Goal: Task Accomplishment & Management: Manage account settings

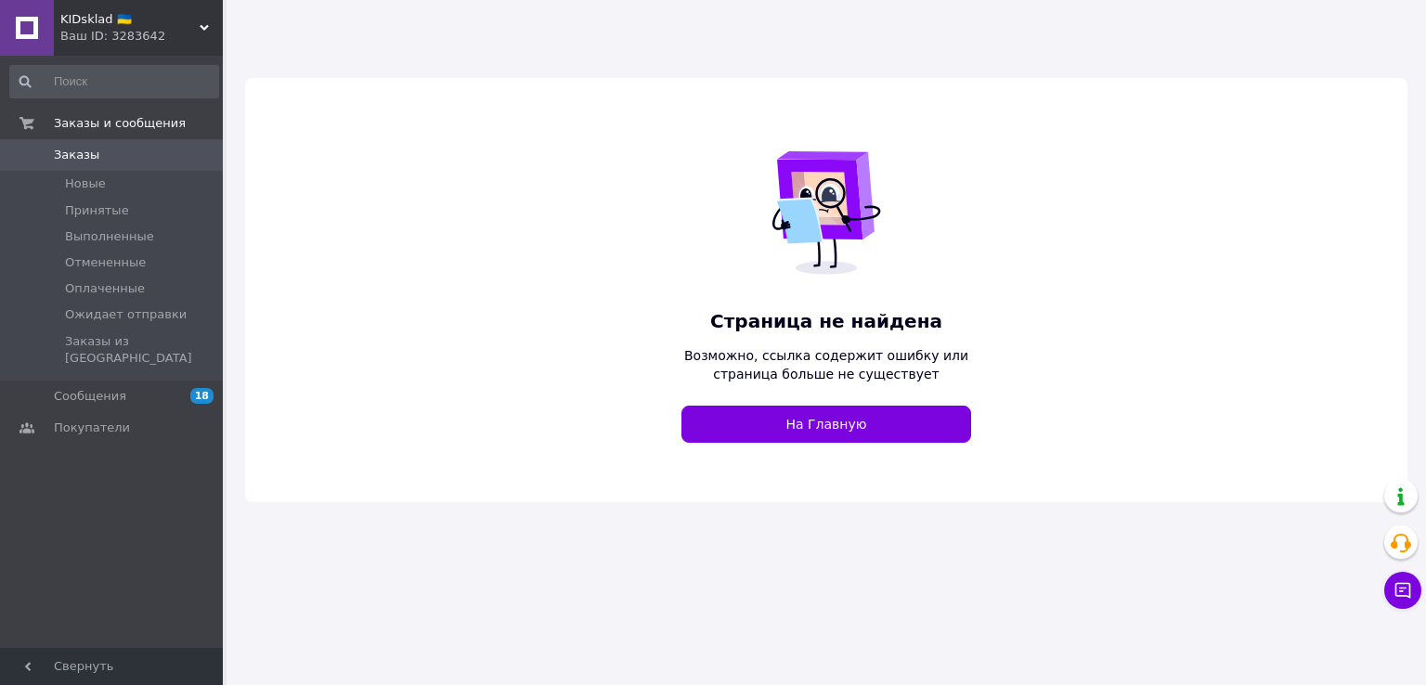
click at [145, 22] on span "KIDsklad 🇺🇦" at bounding box center [129, 19] width 139 height 17
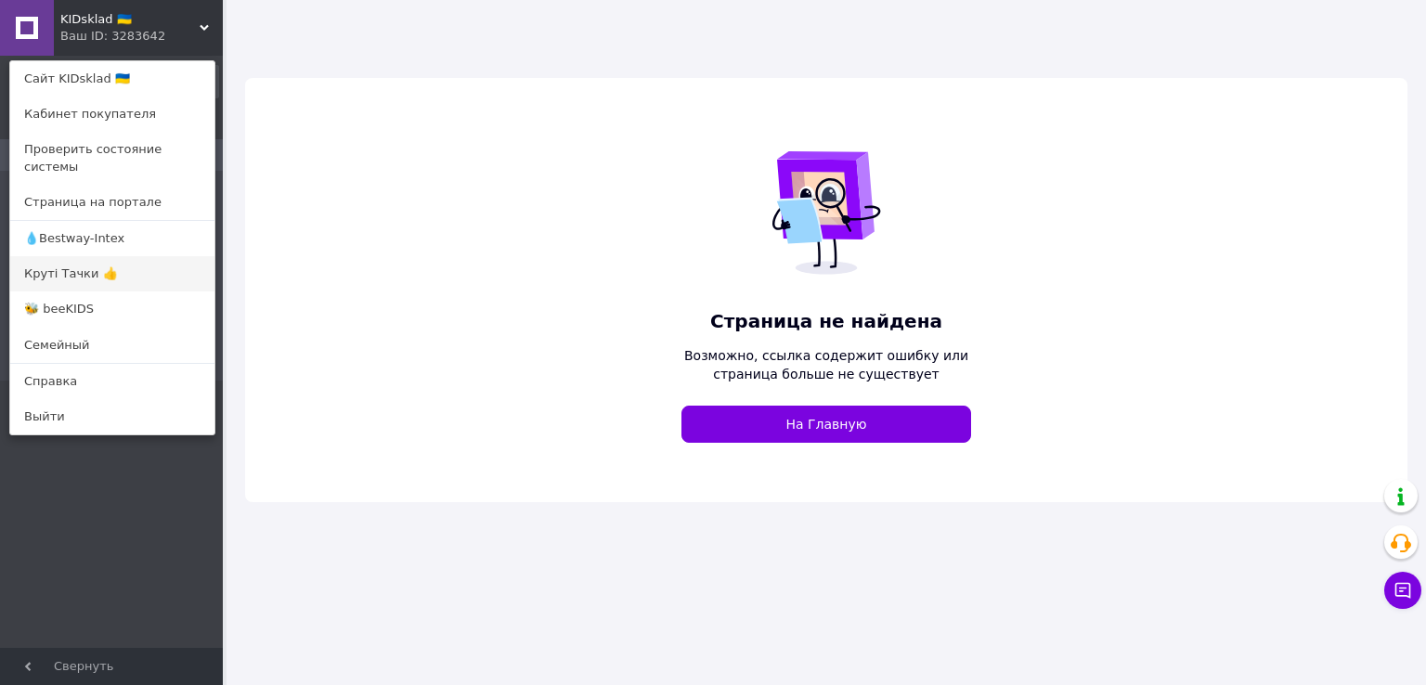
drag, startPoint x: 89, startPoint y: 260, endPoint x: 180, endPoint y: 209, distance: 104.3
click at [92, 260] on link "Круті Тачки 👍" at bounding box center [112, 273] width 204 height 35
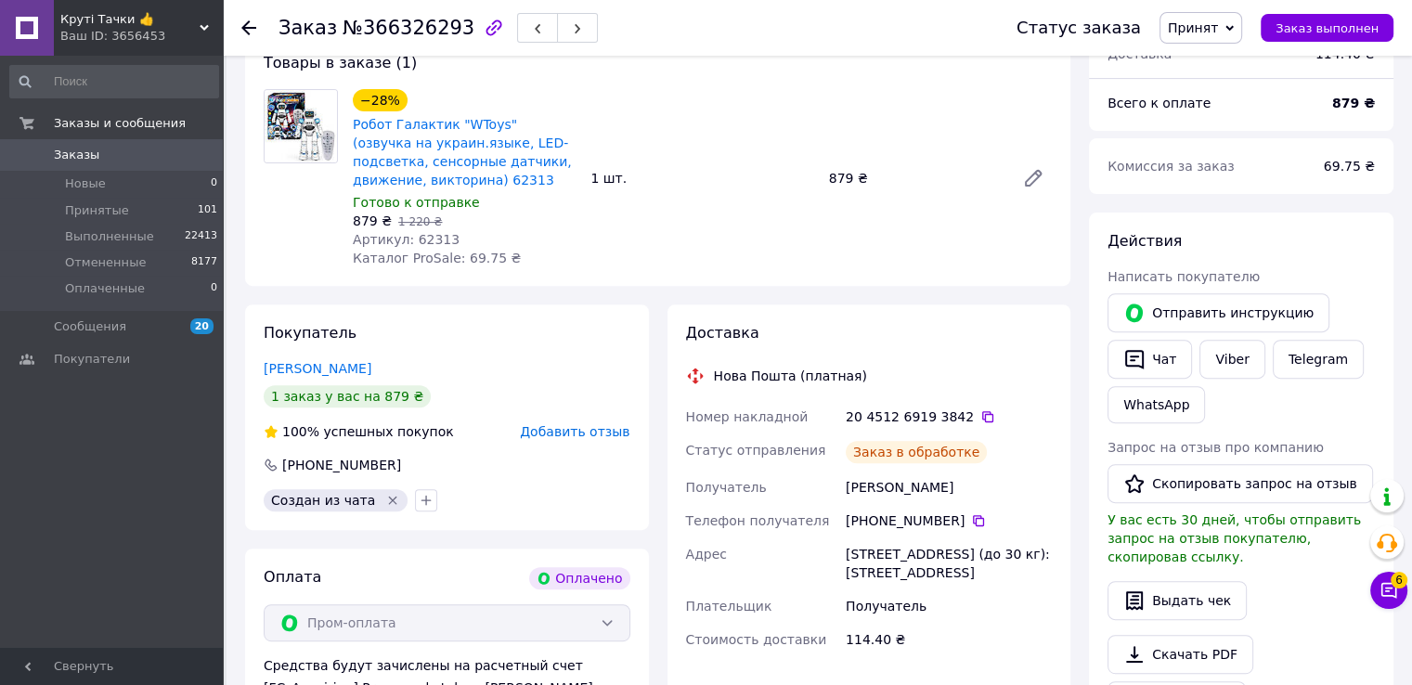
scroll to position [650, 0]
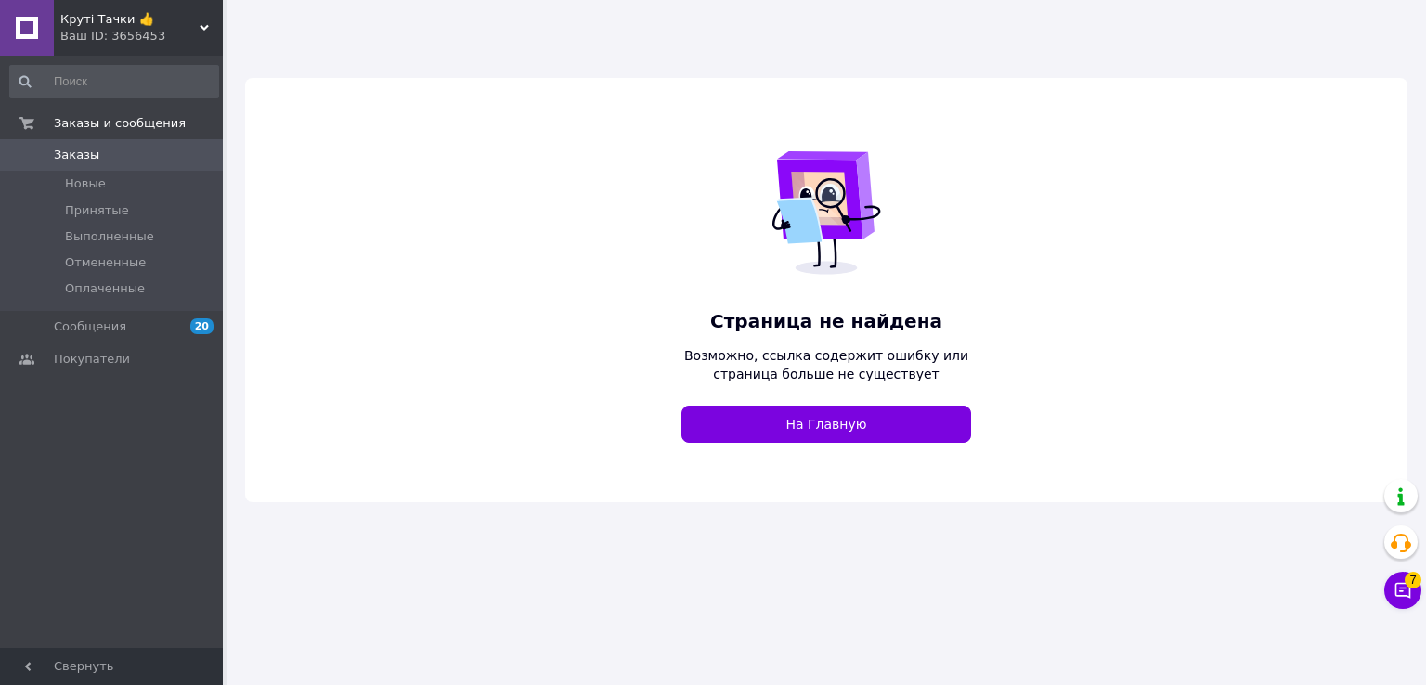
click at [149, 27] on span "Круті Тачки 👍" at bounding box center [129, 19] width 139 height 17
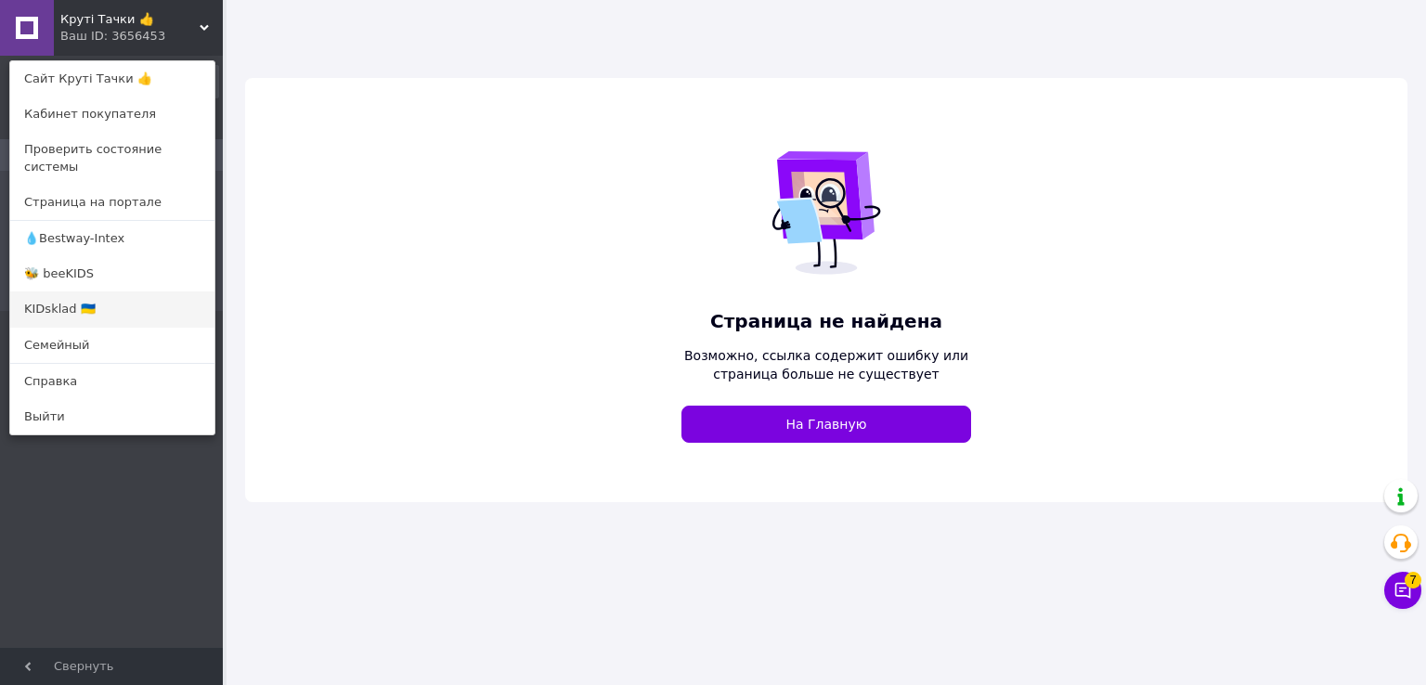
click at [83, 294] on link "KIDsklad 🇺🇦" at bounding box center [112, 308] width 204 height 35
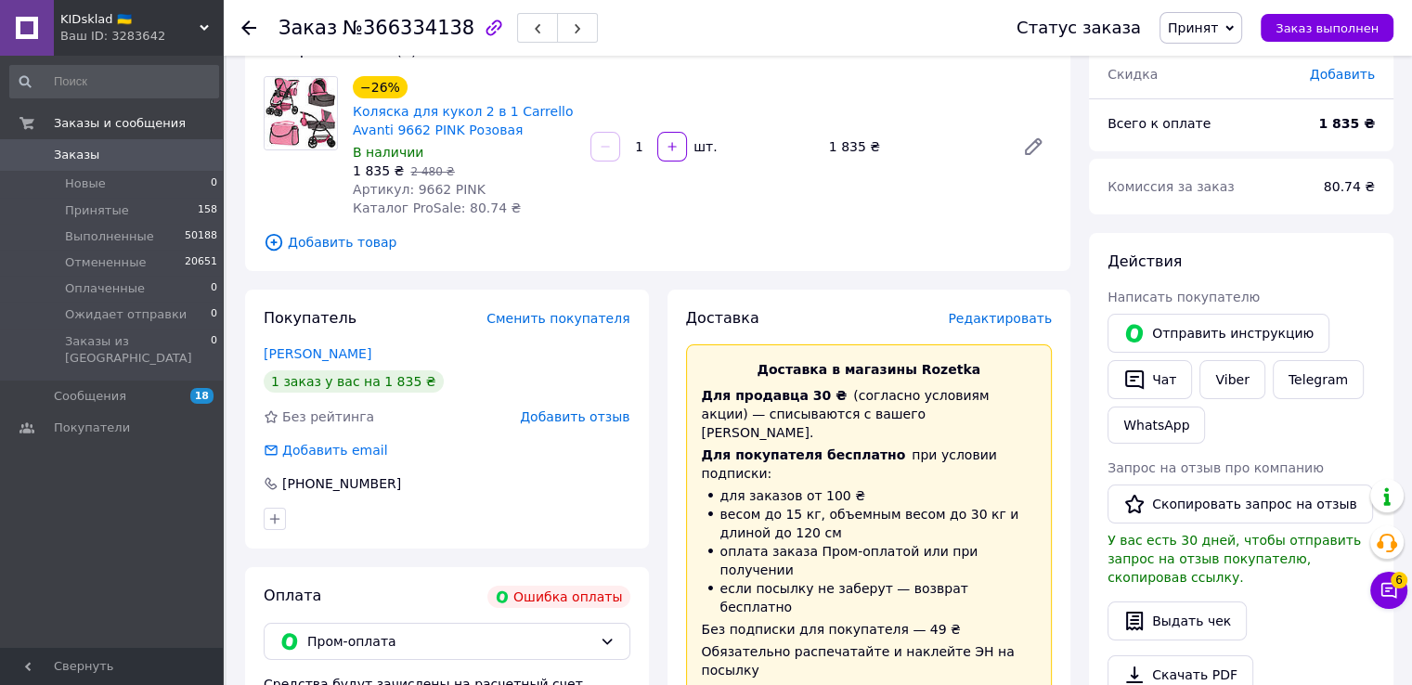
scroll to position [119, 0]
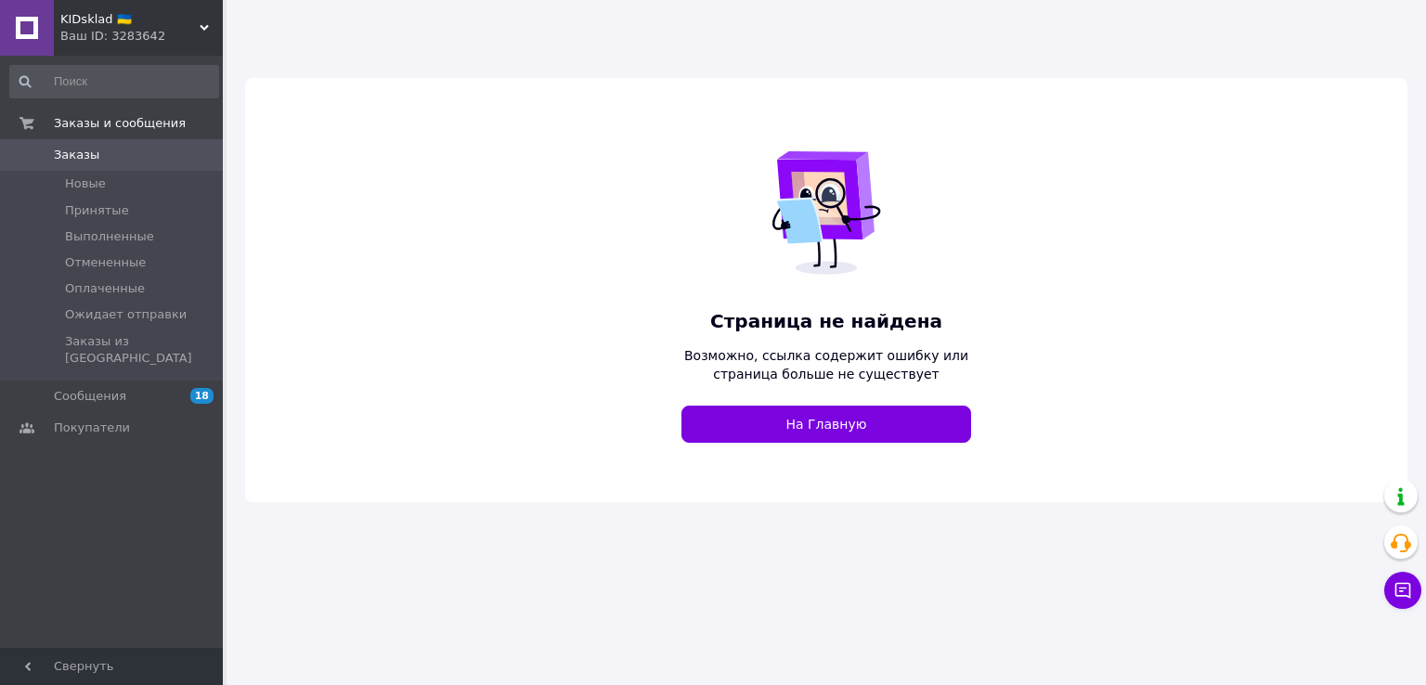
click at [156, 23] on span "KIDsklad 🇺🇦" at bounding box center [129, 19] width 139 height 17
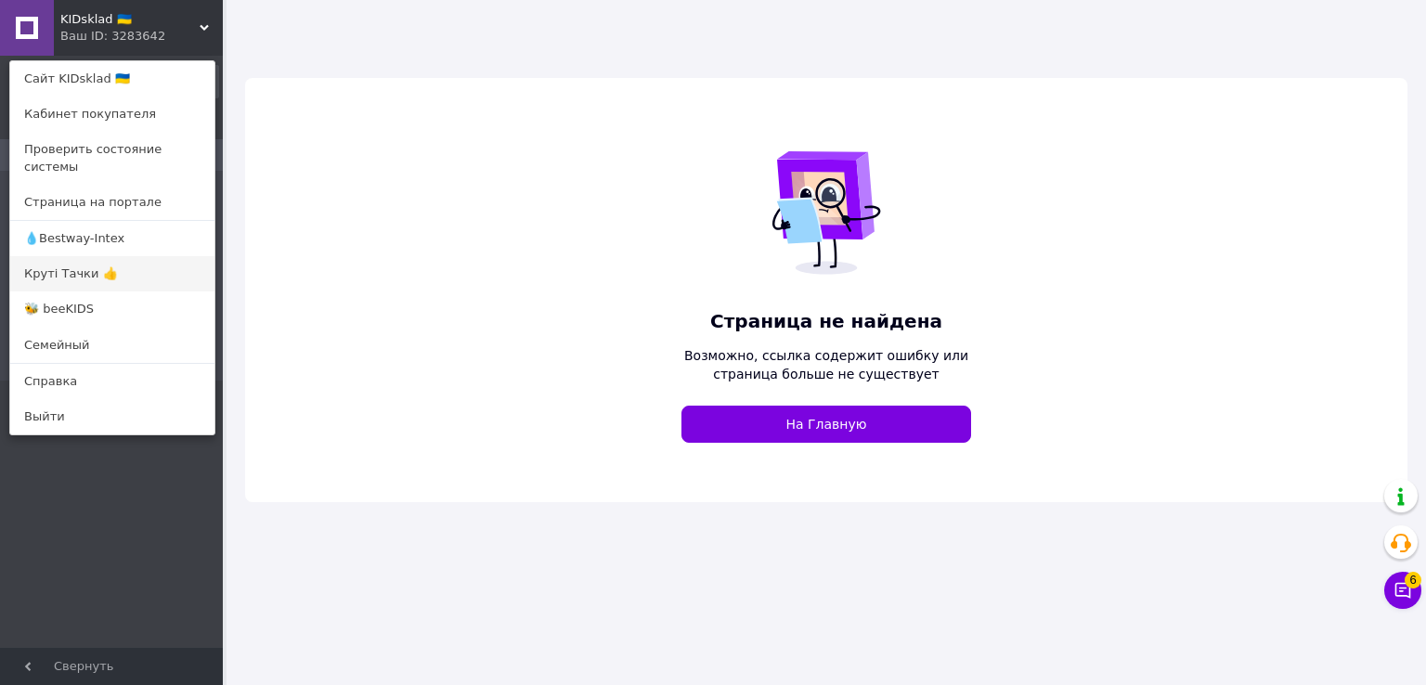
click at [82, 261] on link "Круті Тачки 👍" at bounding box center [112, 273] width 204 height 35
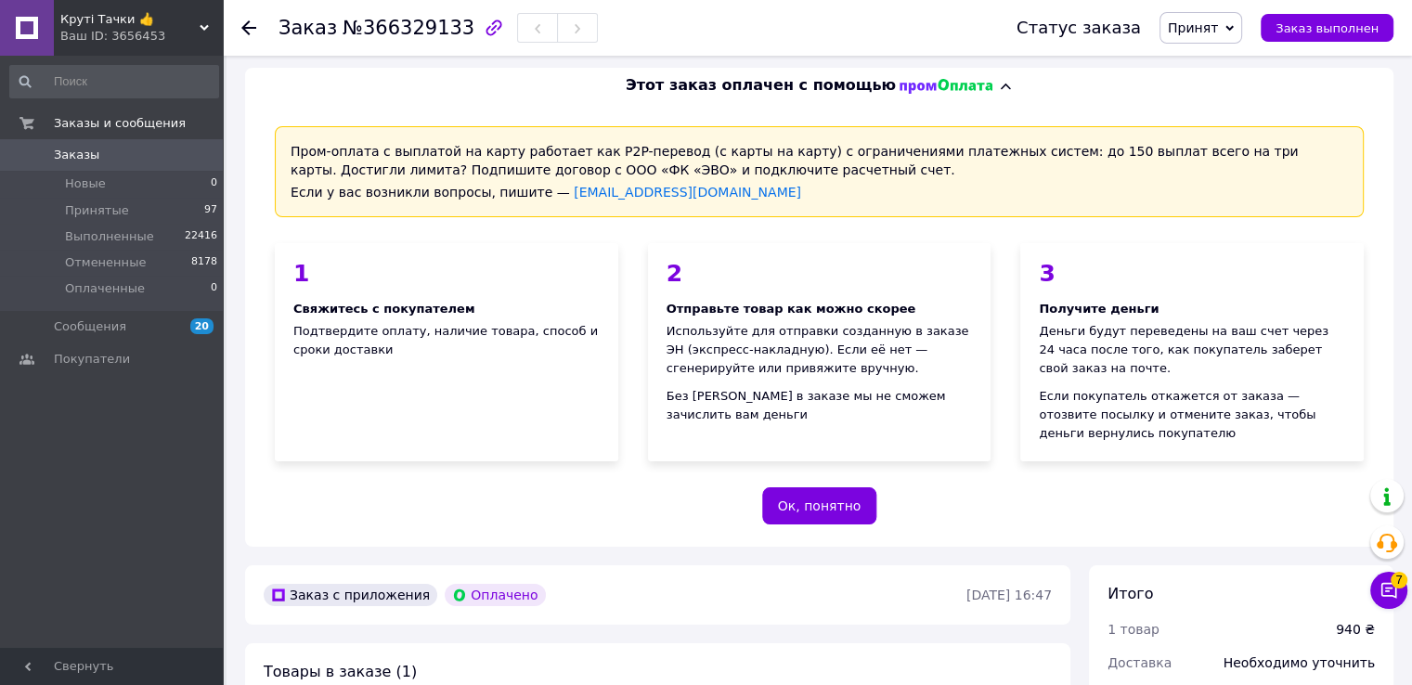
scroll to position [702, 0]
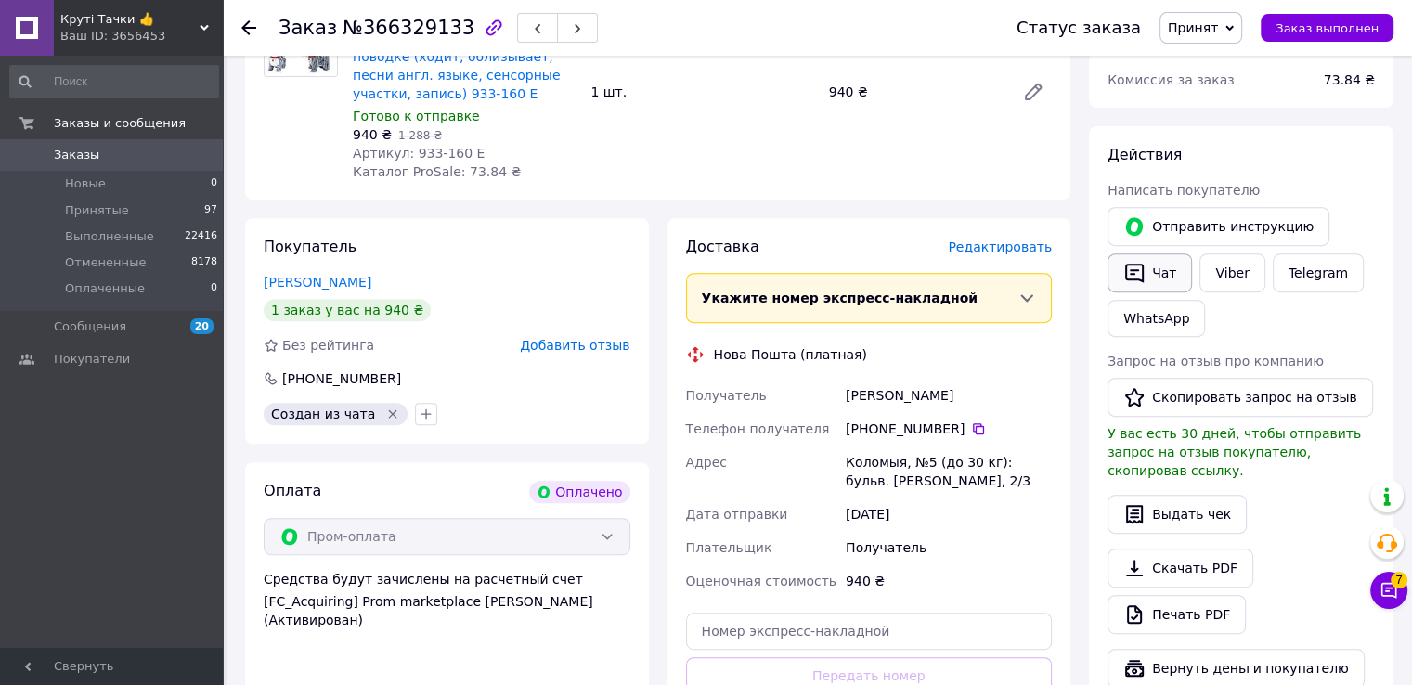
click at [1157, 267] on button "Чат" at bounding box center [1149, 272] width 84 height 39
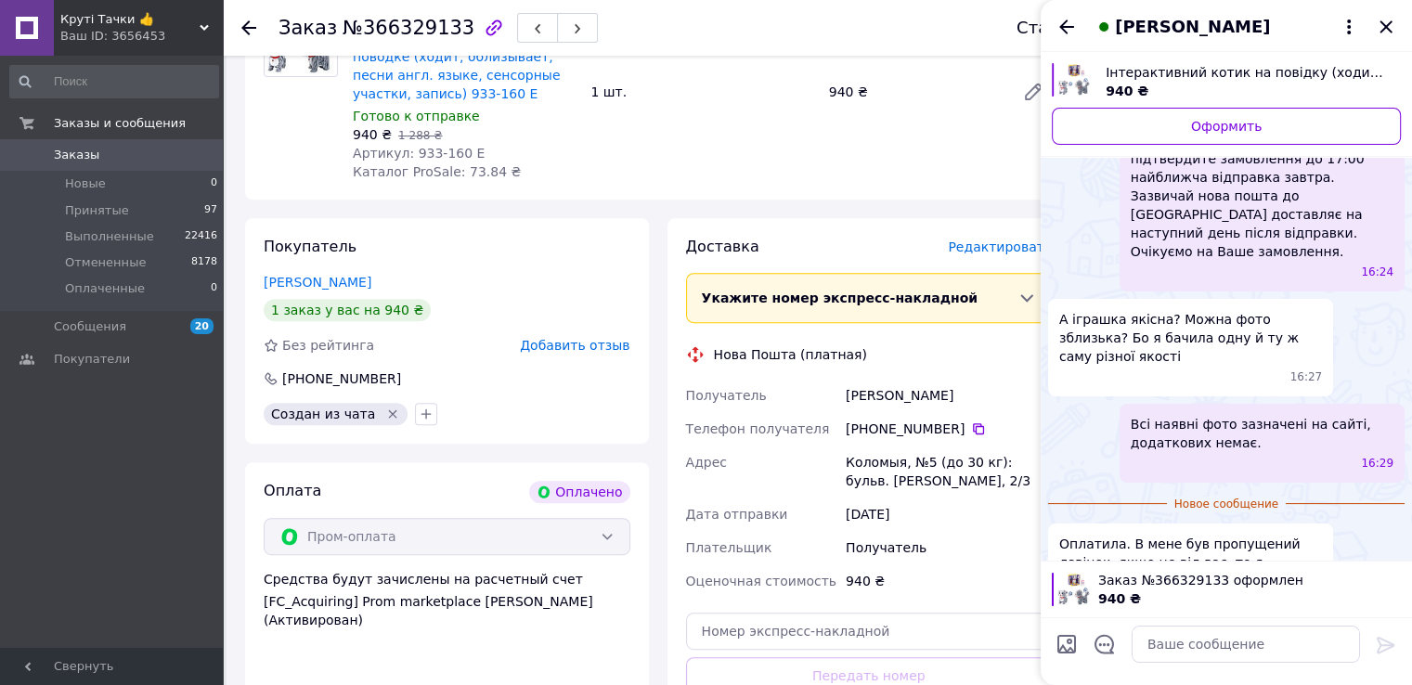
scroll to position [211, 0]
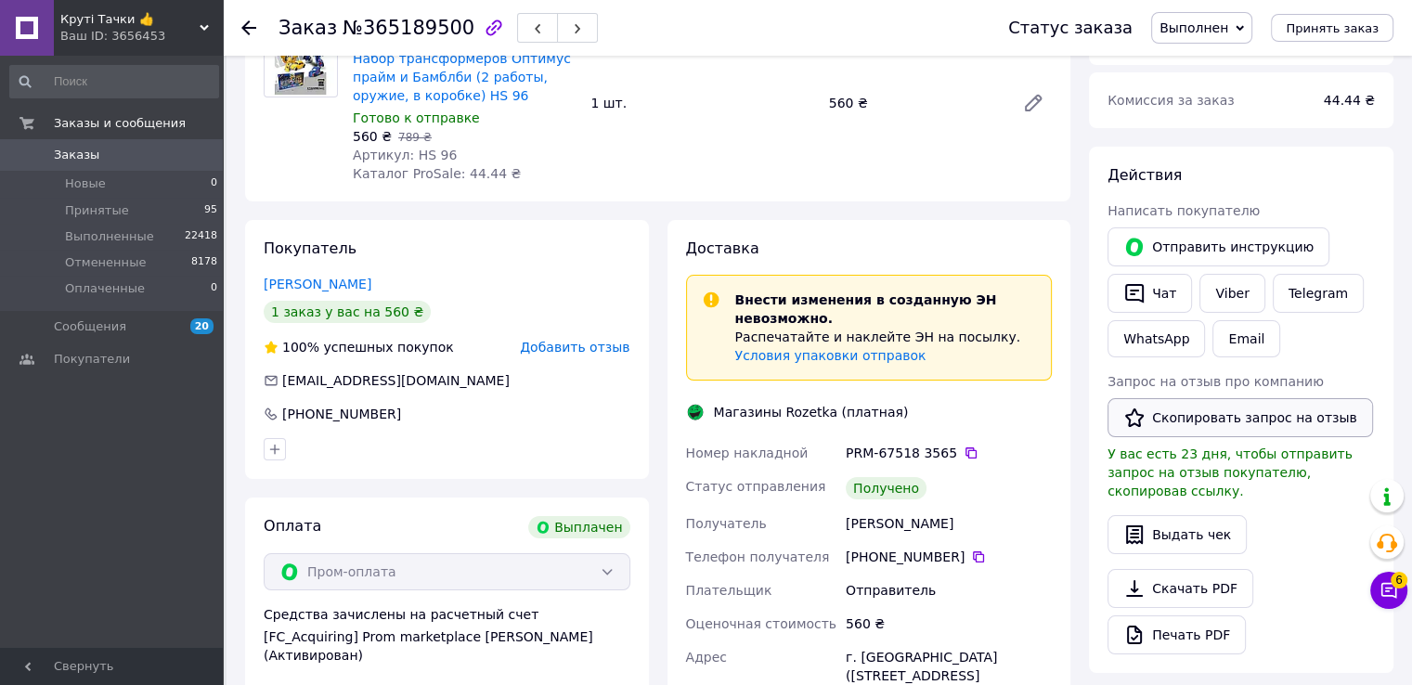
scroll to position [186, 0]
click at [1159, 414] on button "Скопировать запрос на отзыв" at bounding box center [1239, 415] width 265 height 39
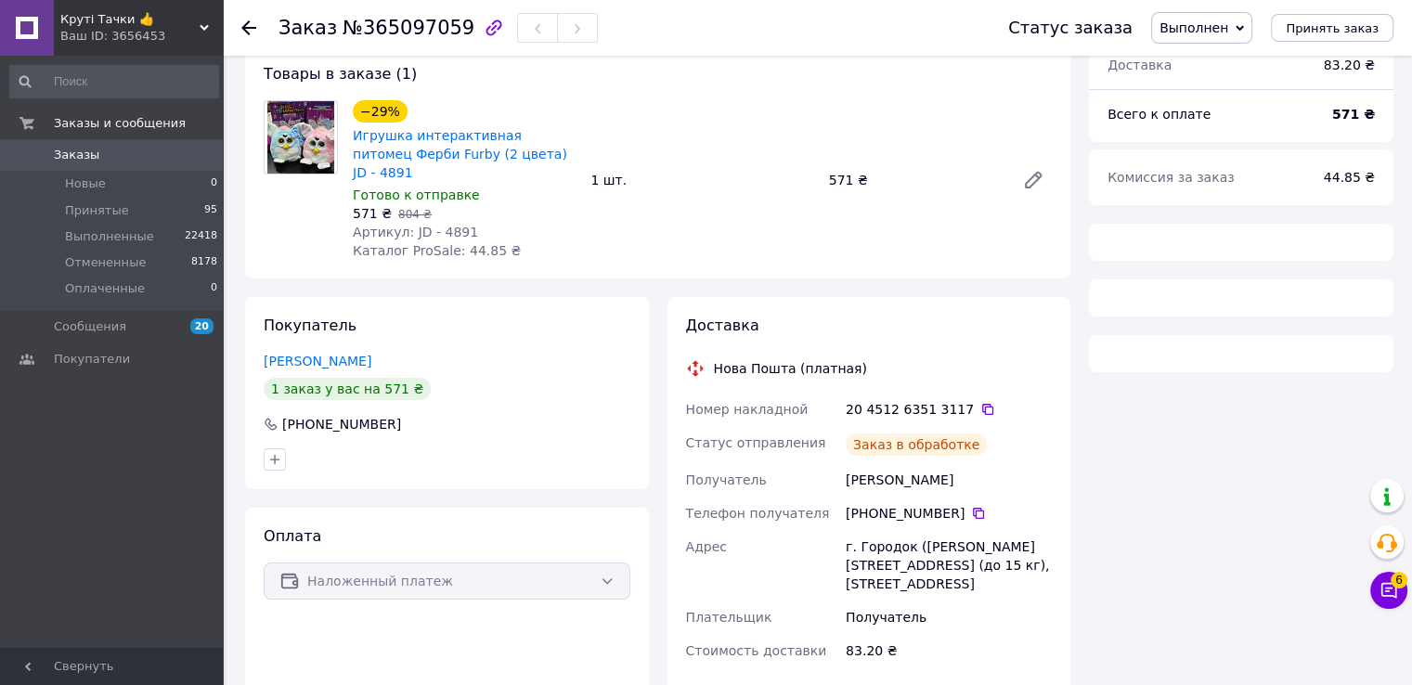
scroll to position [179, 0]
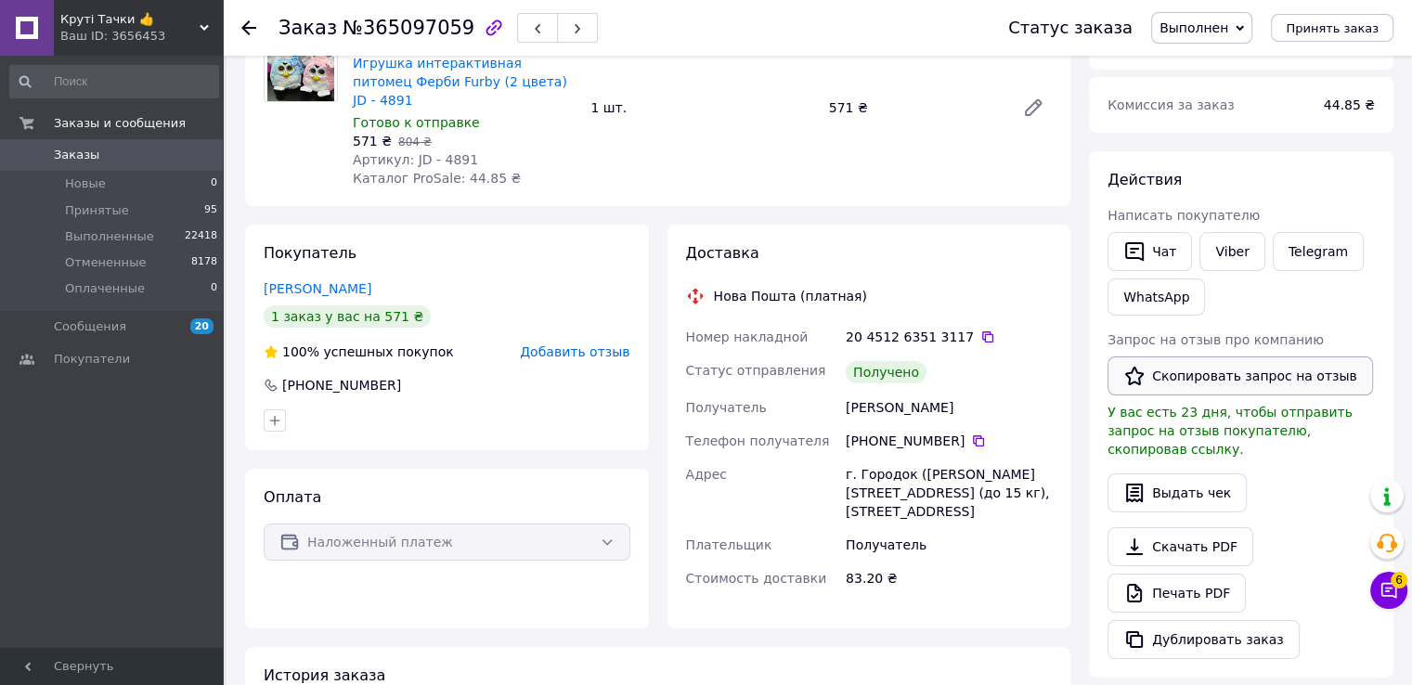
drag, startPoint x: 1188, startPoint y: 372, endPoint x: 1141, endPoint y: 373, distance: 47.3
click at [1191, 368] on button "Скопировать запрос на отзыв" at bounding box center [1239, 375] width 265 height 39
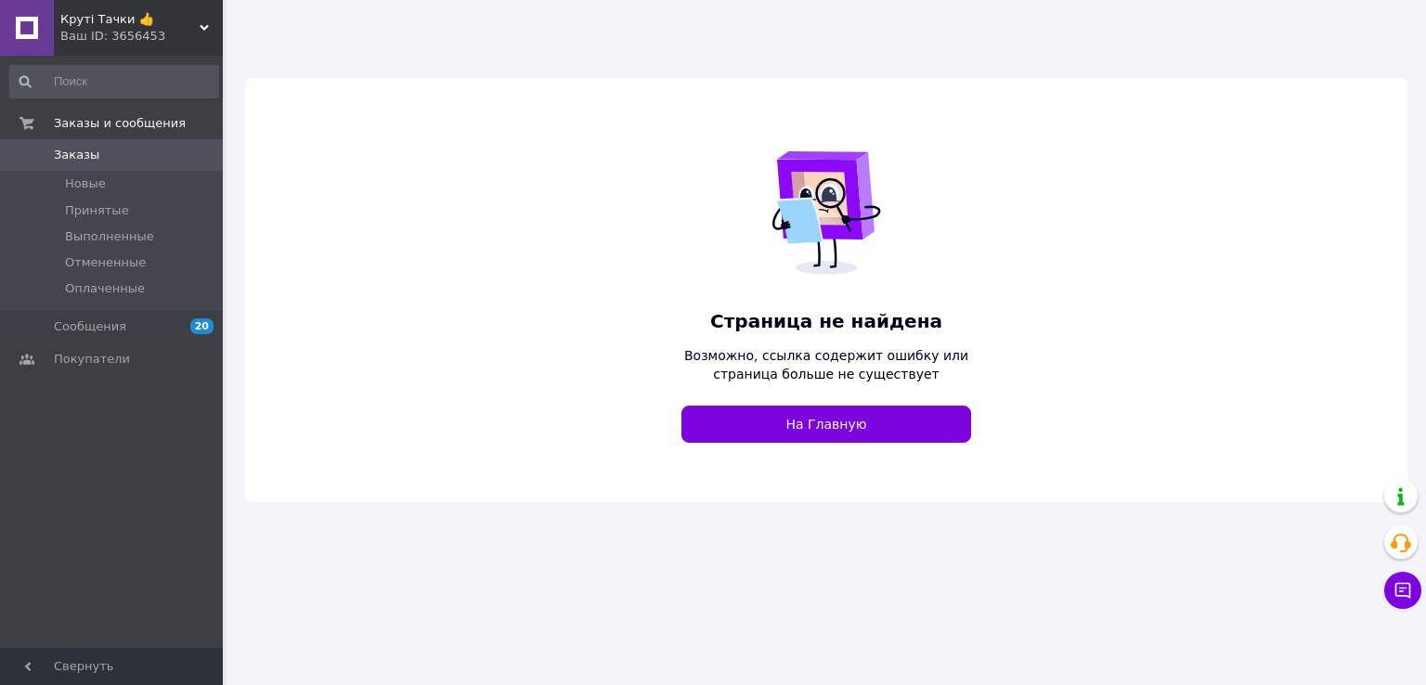
click at [108, 38] on div "Ваш ID: 3656453" at bounding box center [141, 36] width 162 height 17
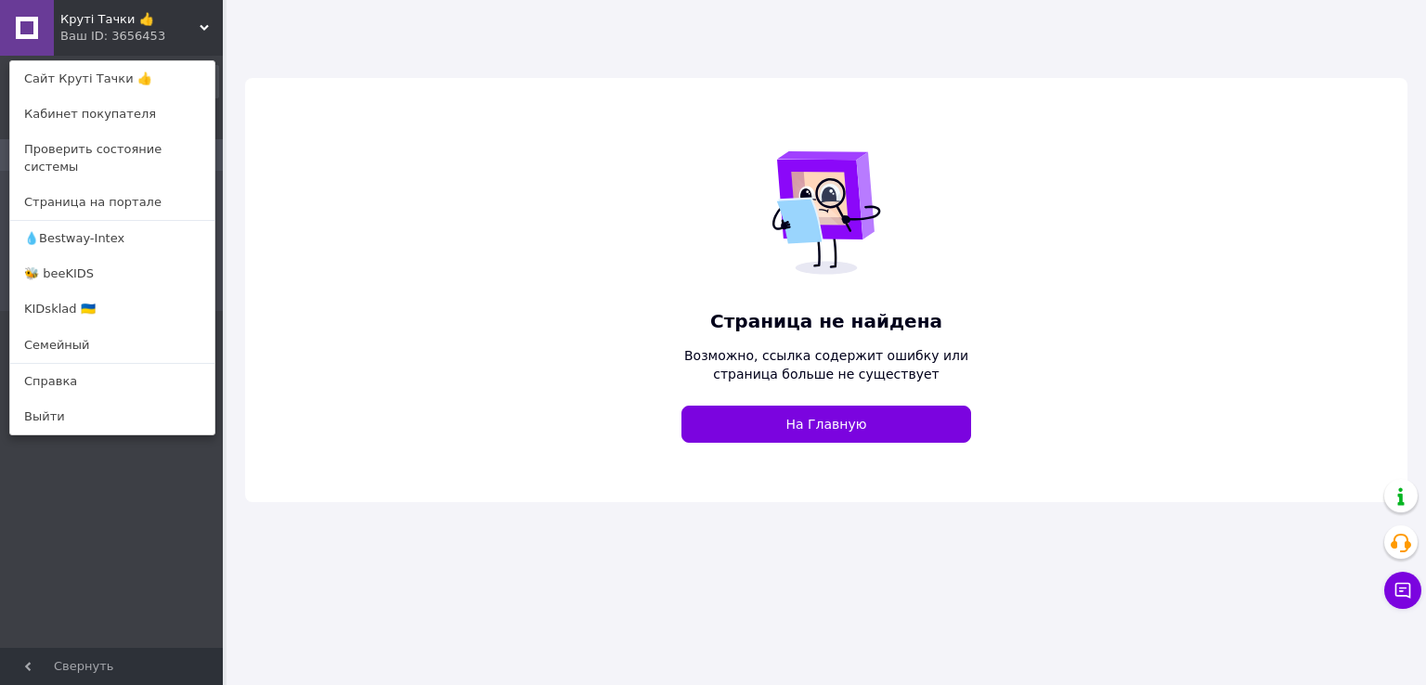
click at [67, 294] on link "KIDsklad 🇺🇦" at bounding box center [112, 308] width 204 height 35
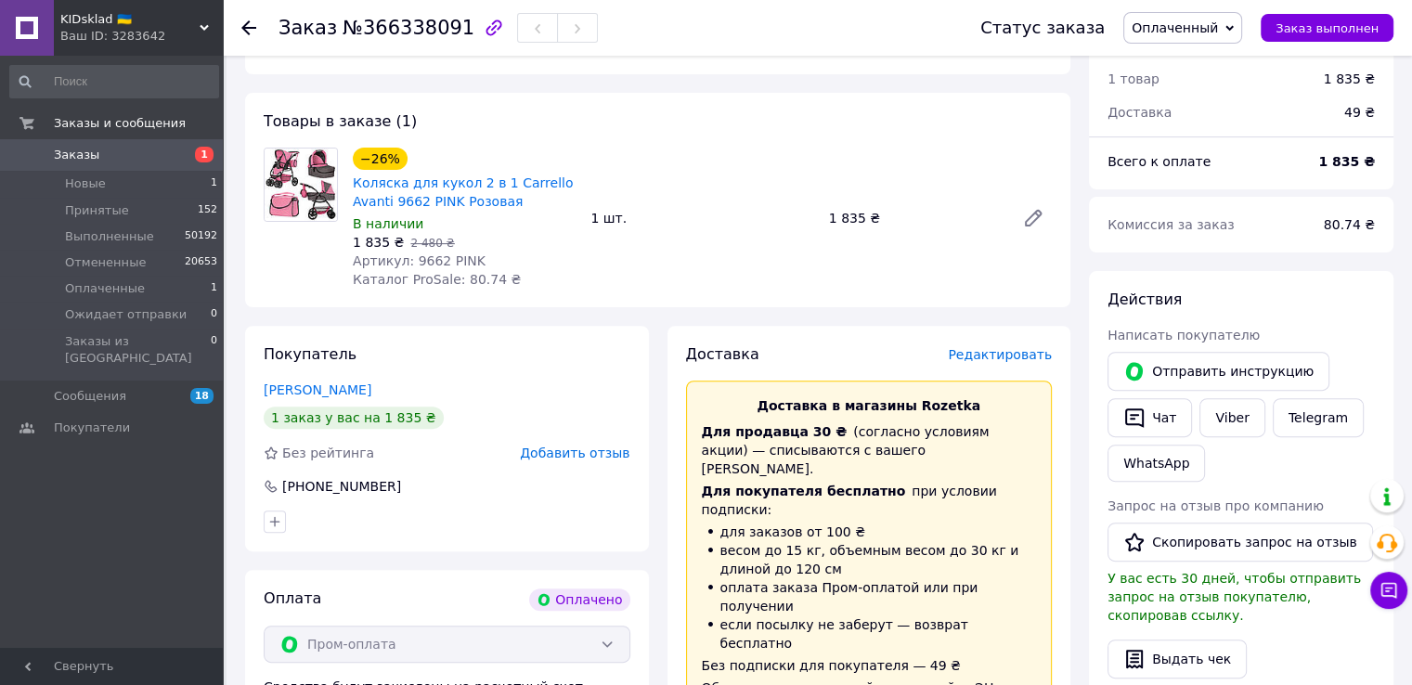
scroll to position [835, 0]
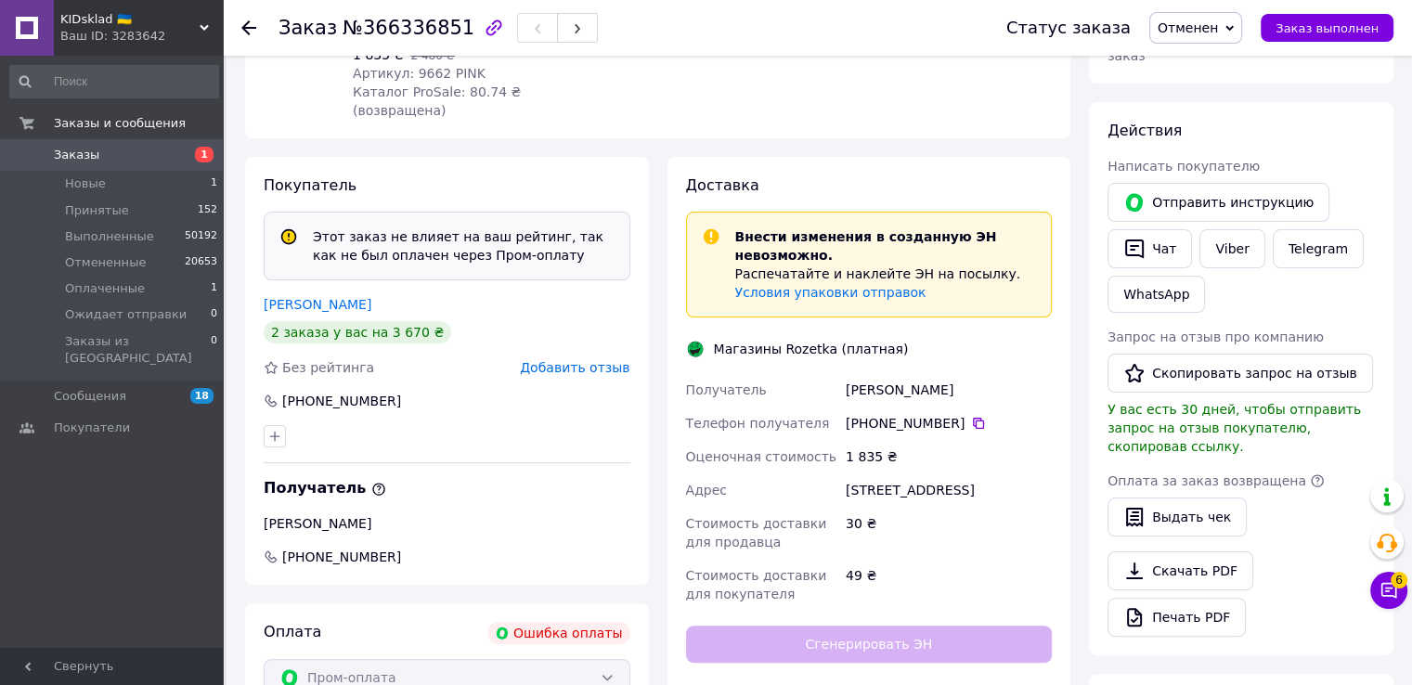
scroll to position [464, 0]
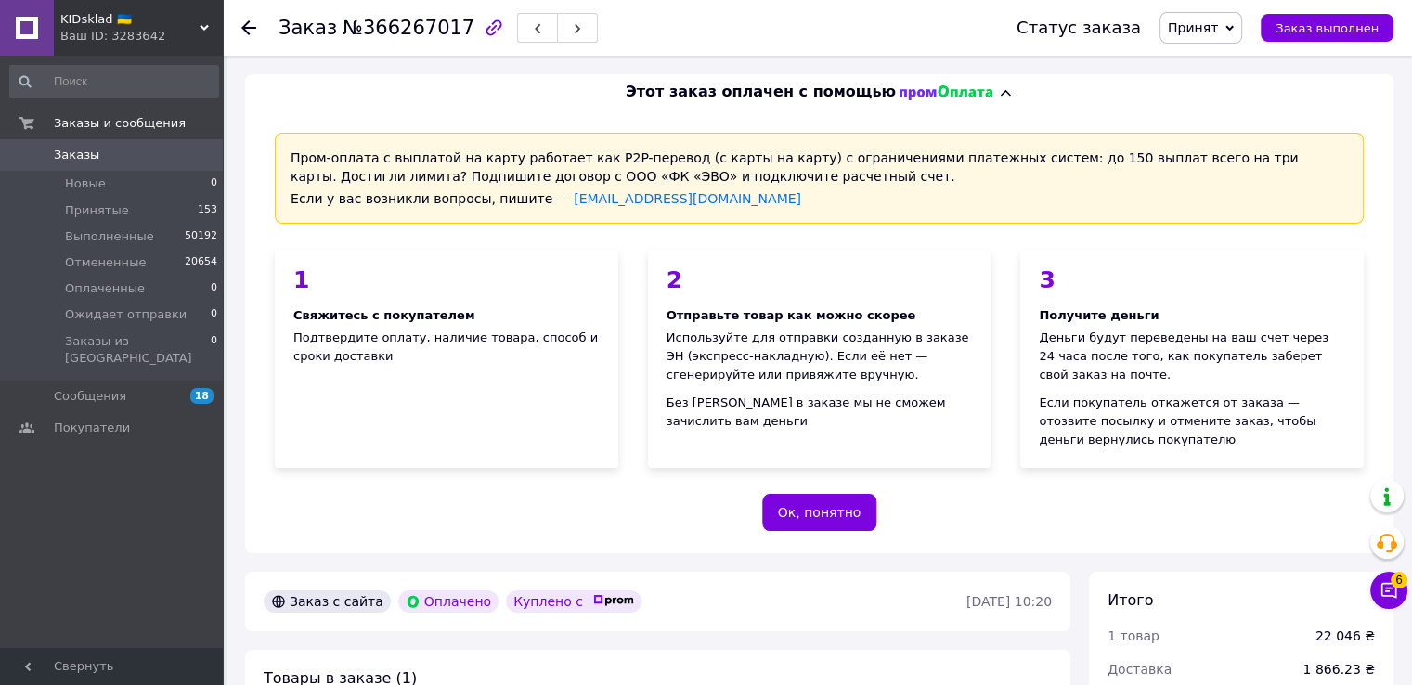
scroll to position [371, 0]
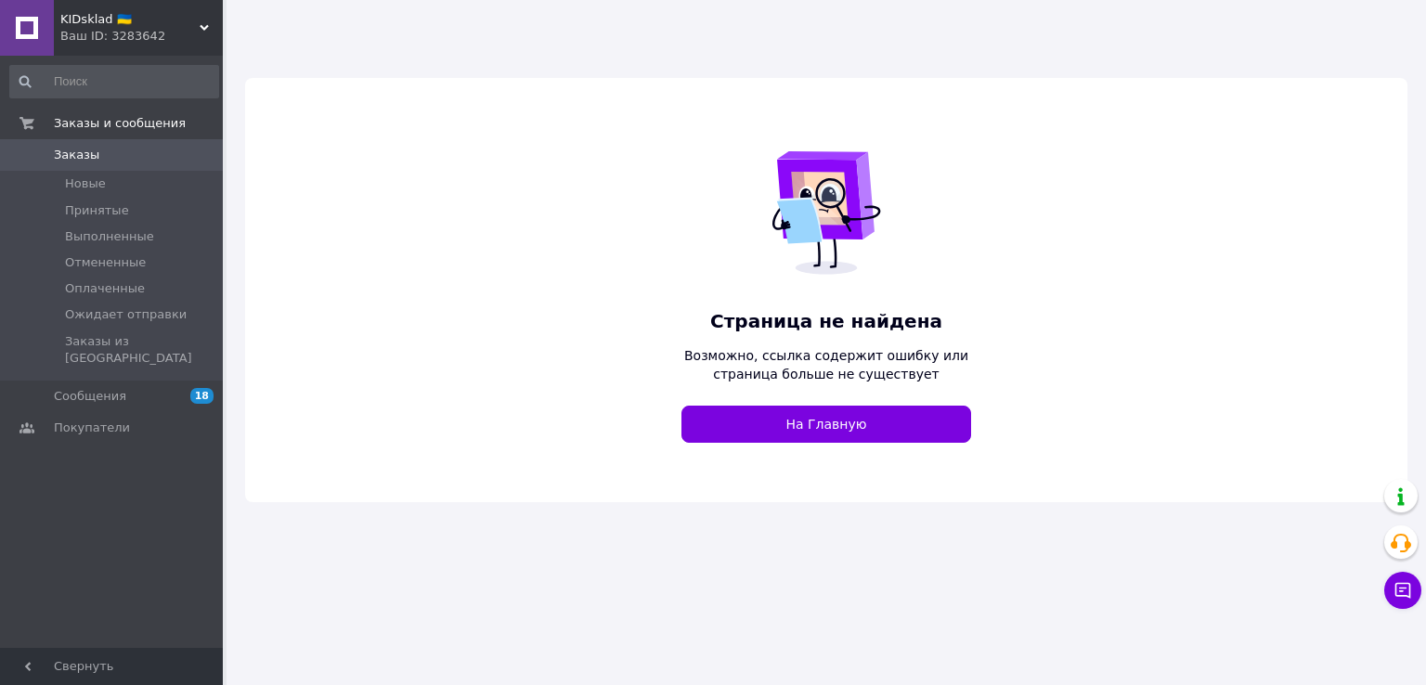
click at [126, 36] on div "Ваш ID: 3283642" at bounding box center [141, 36] width 162 height 17
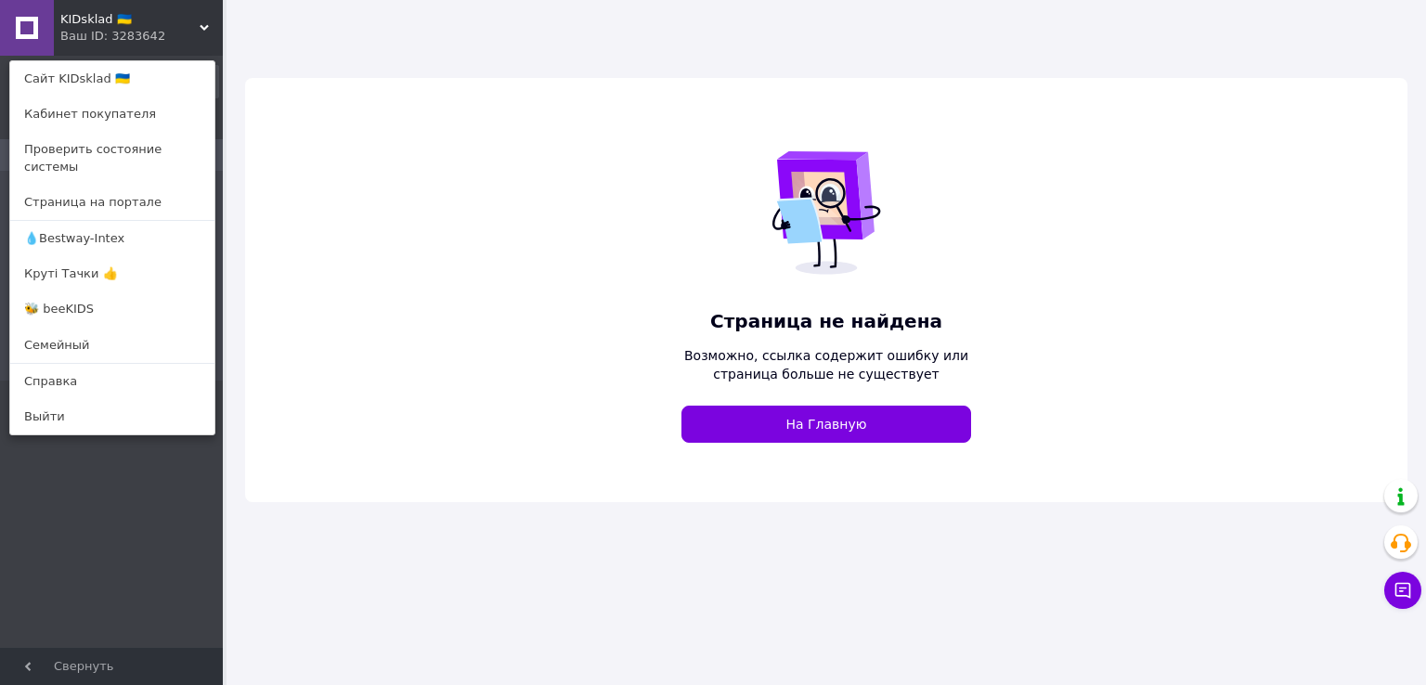
drag, startPoint x: 73, startPoint y: 263, endPoint x: 100, endPoint y: 241, distance: 34.4
click at [73, 262] on link "Круті Тачки 👍" at bounding box center [112, 273] width 204 height 35
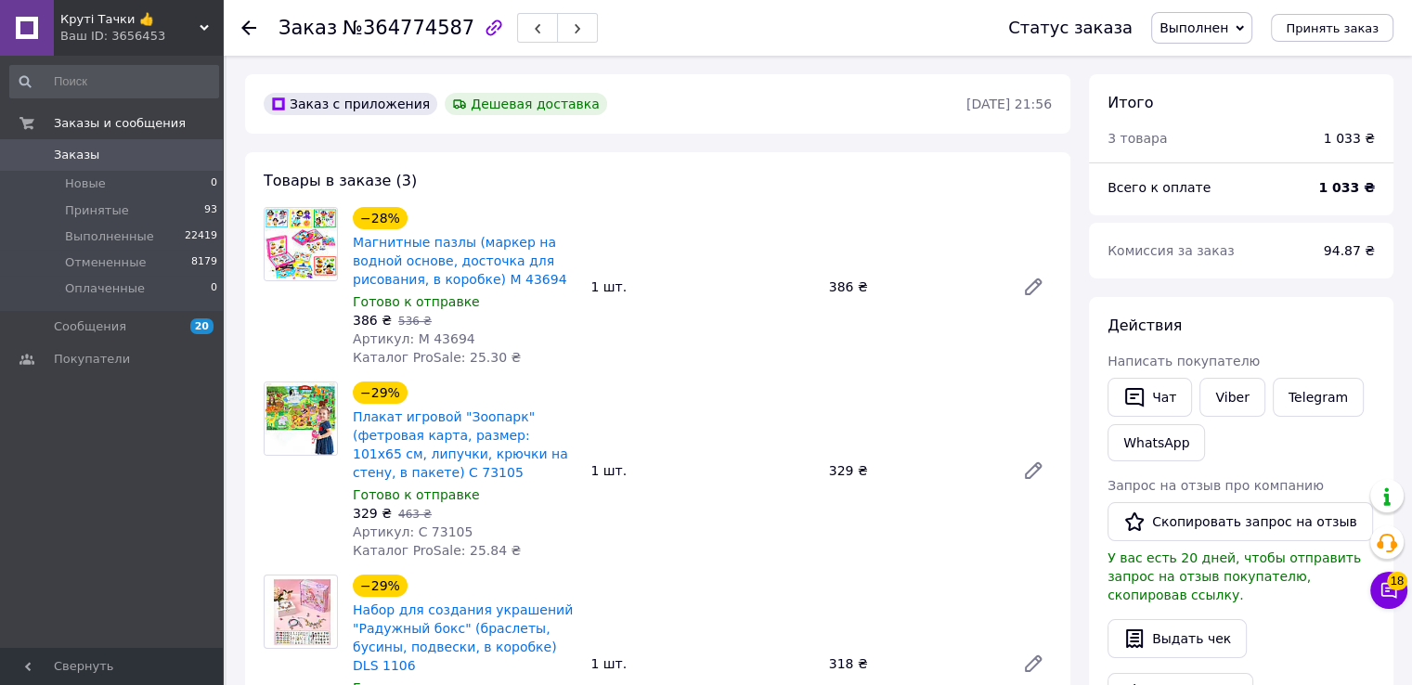
scroll to position [278, 0]
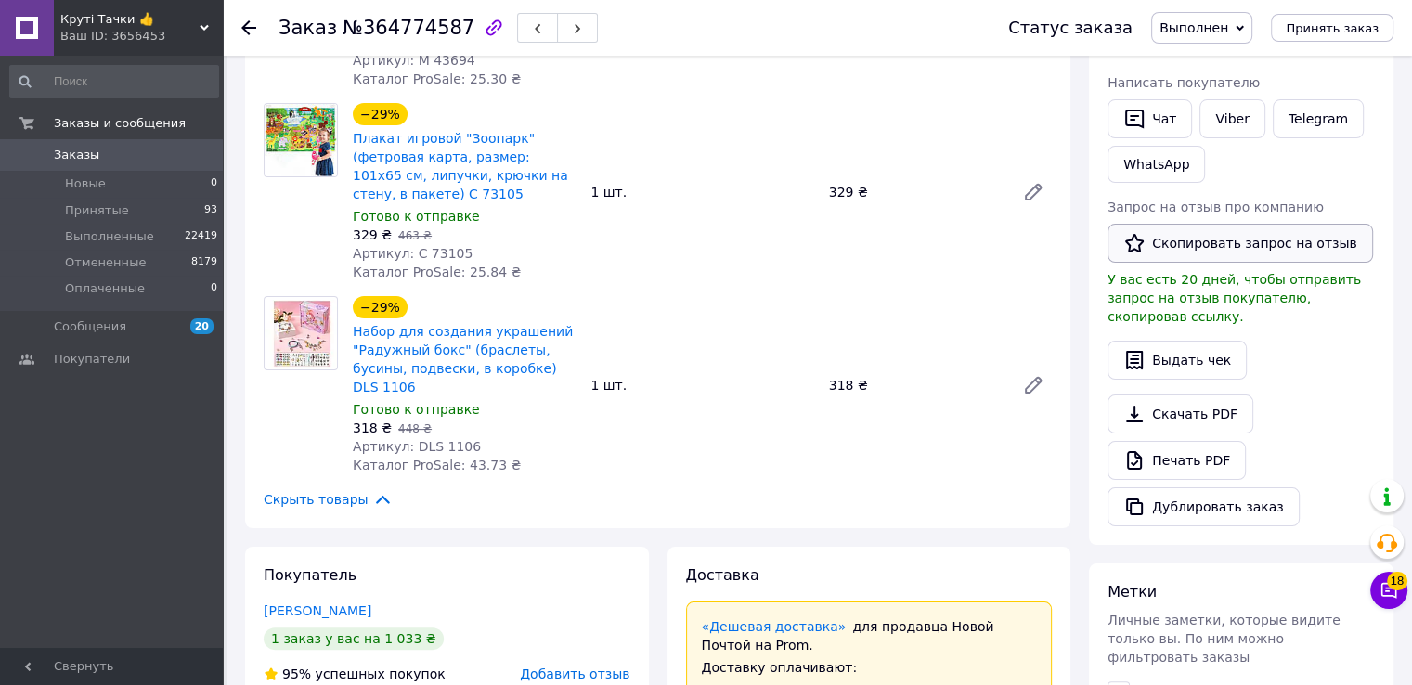
click at [1218, 240] on button "Скопировать запрос на отзыв" at bounding box center [1239, 243] width 265 height 39
